Goal: Navigation & Orientation: Find specific page/section

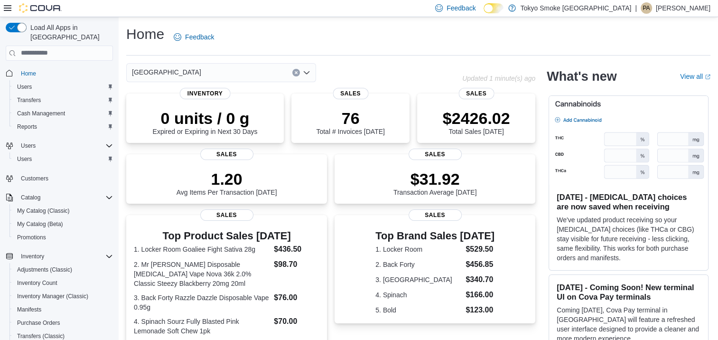
click at [683, 4] on p "Phoebe Andreason" at bounding box center [683, 7] width 55 height 11
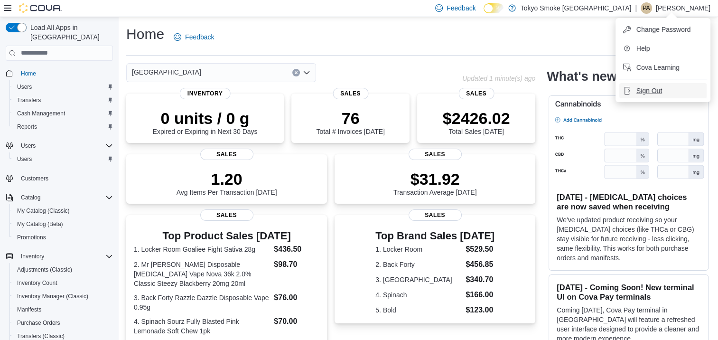
click at [645, 87] on span "Sign Out" at bounding box center [649, 90] width 26 height 9
